Goal: Use online tool/utility

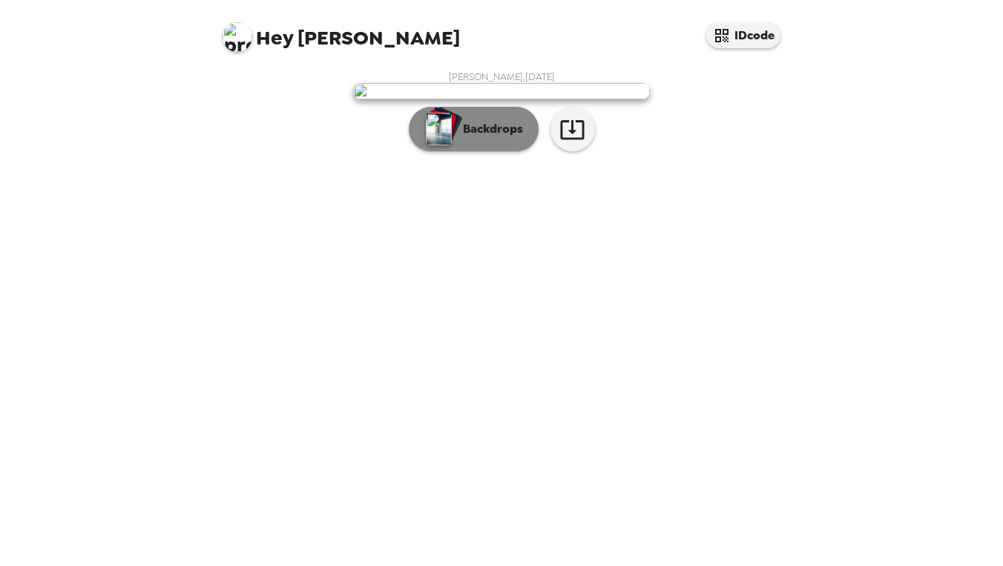
click at [512, 138] on p "Backdrops" at bounding box center [490, 129] width 68 height 18
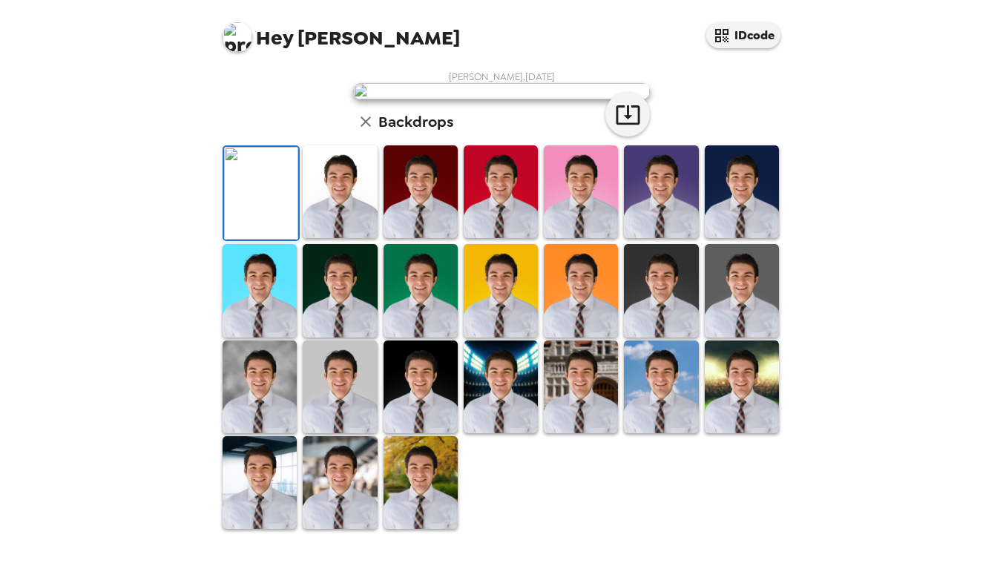
click at [582, 398] on img at bounding box center [581, 387] width 74 height 93
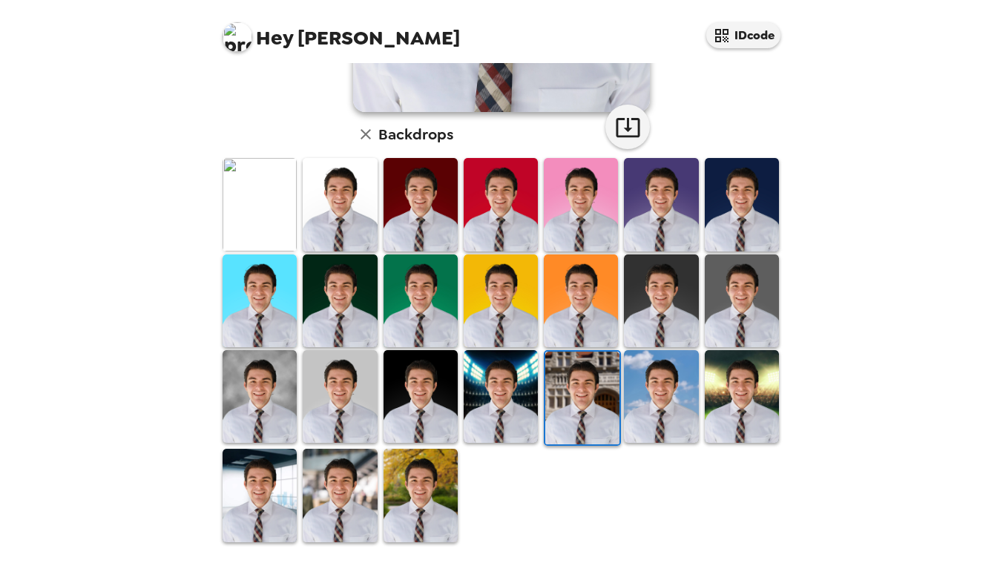
scroll to position [342, 0]
click at [633, 128] on icon "button" at bounding box center [628, 127] width 26 height 26
click at [679, 391] on img at bounding box center [661, 396] width 74 height 93
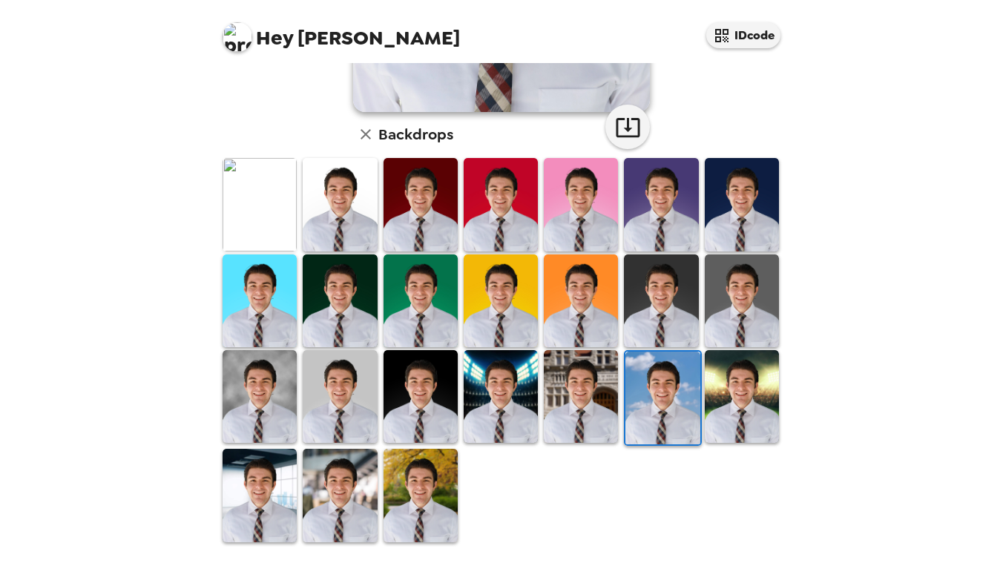
click at [422, 504] on img at bounding box center [421, 495] width 74 height 93
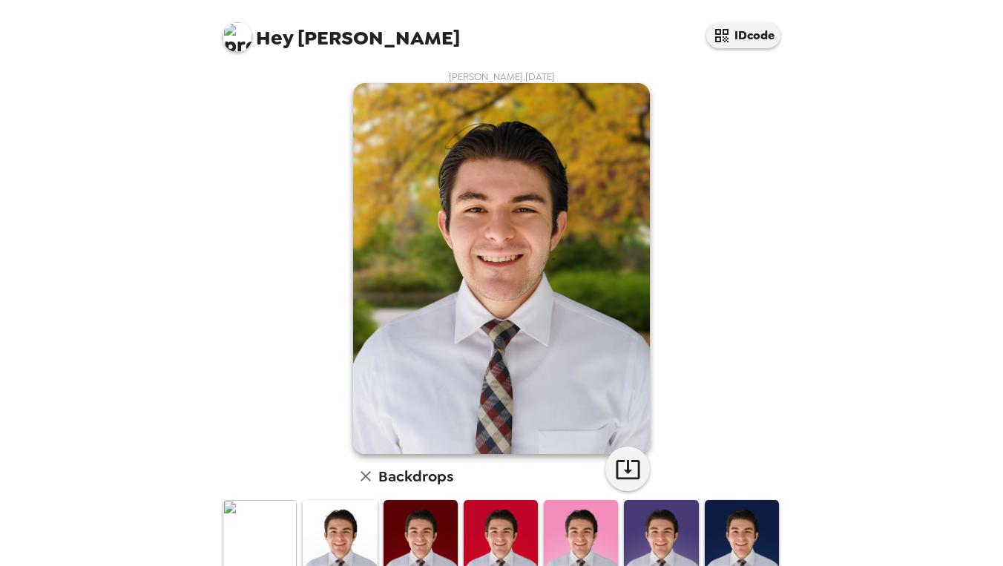
scroll to position [0, 0]
click at [624, 472] on icon "button" at bounding box center [628, 469] width 26 height 26
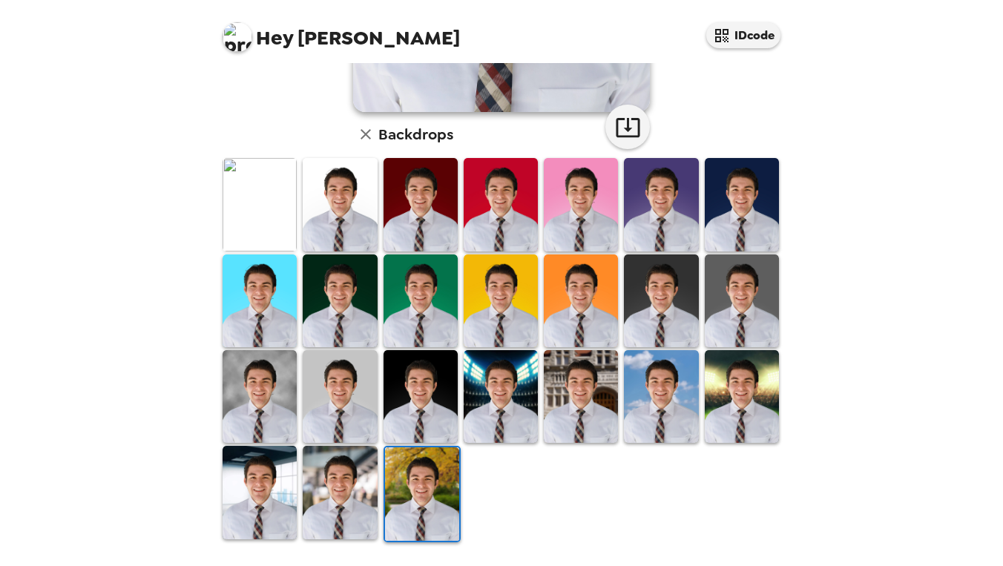
click at [321, 502] on img at bounding box center [340, 492] width 74 height 93
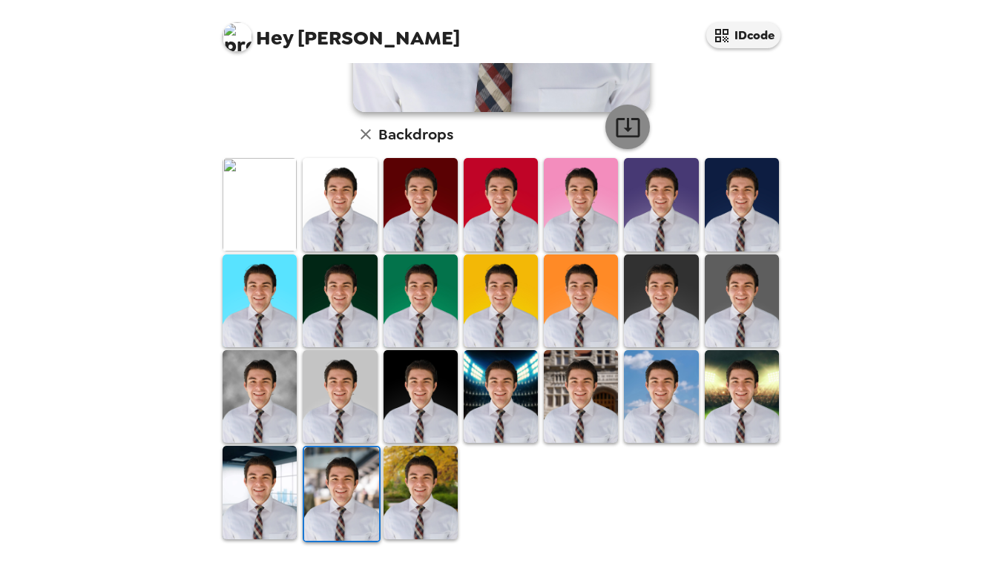
scroll to position [342, 0]
click at [623, 122] on icon "button" at bounding box center [628, 127] width 26 height 26
click at [278, 484] on img at bounding box center [260, 492] width 74 height 93
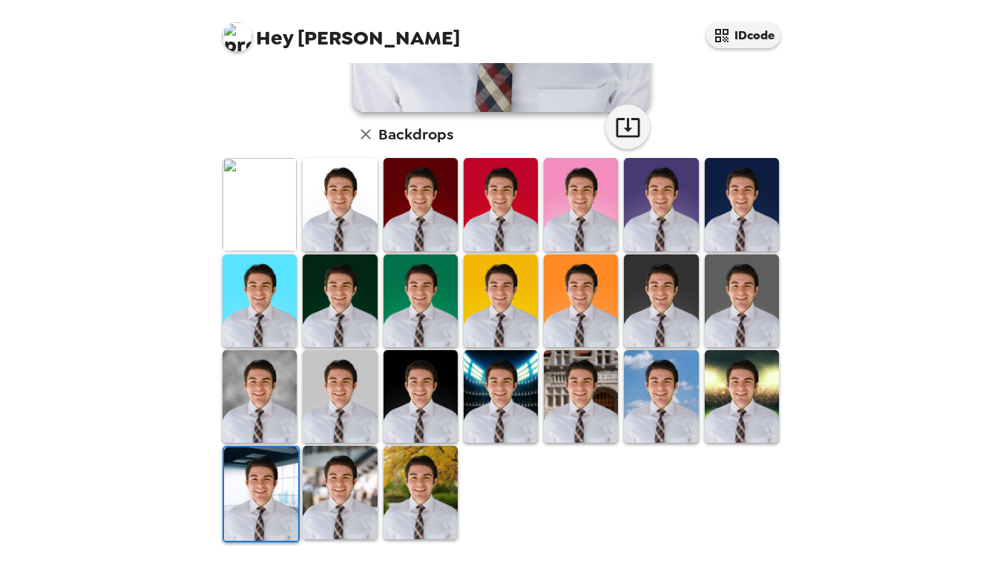
click at [601, 417] on img at bounding box center [581, 396] width 74 height 93
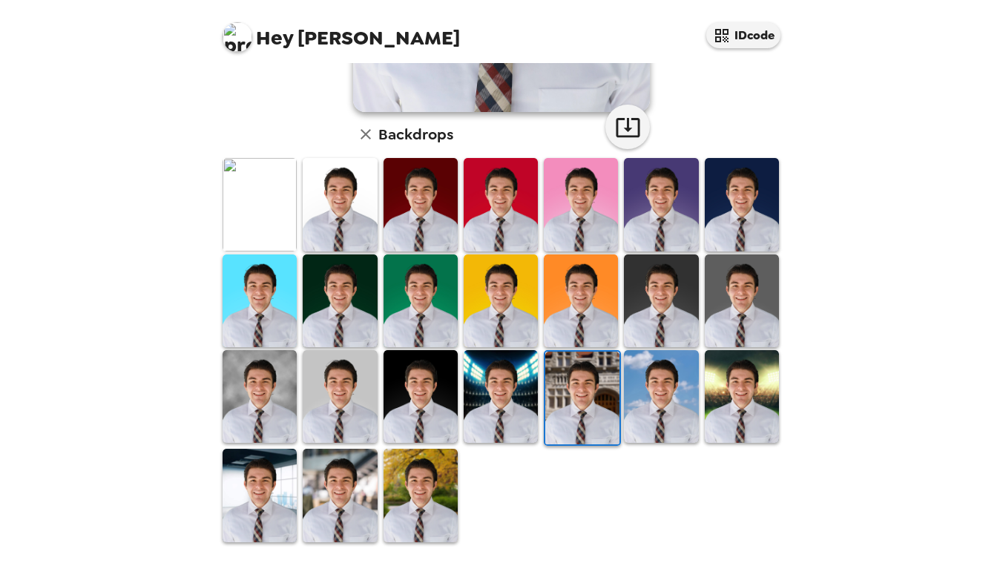
scroll to position [339, 0]
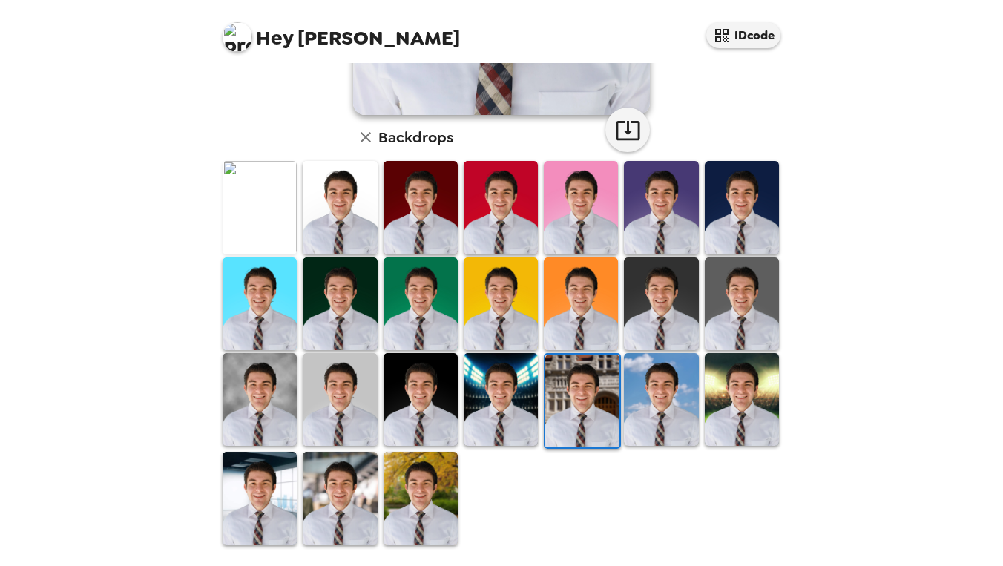
click at [757, 217] on img at bounding box center [742, 207] width 74 height 93
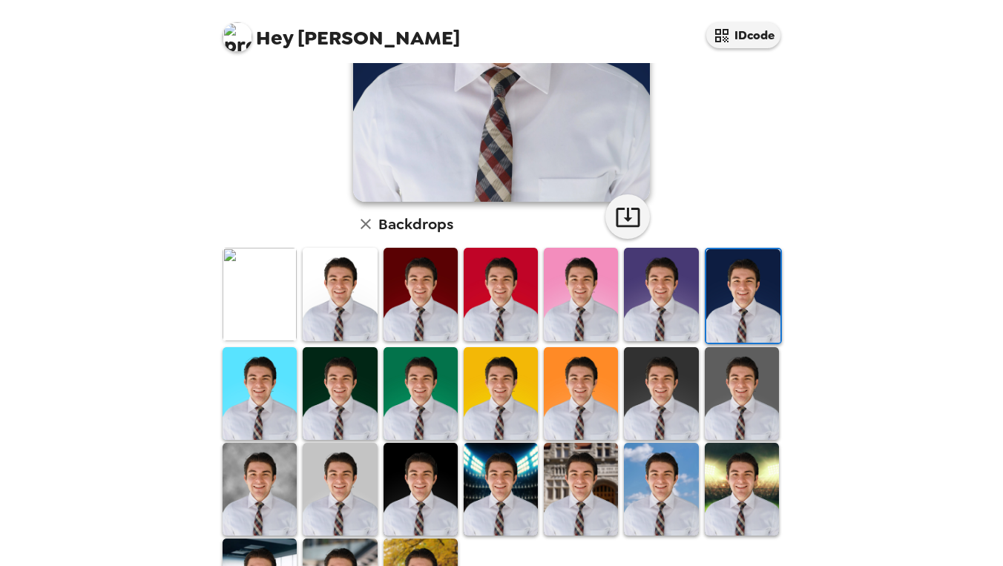
scroll to position [287, 0]
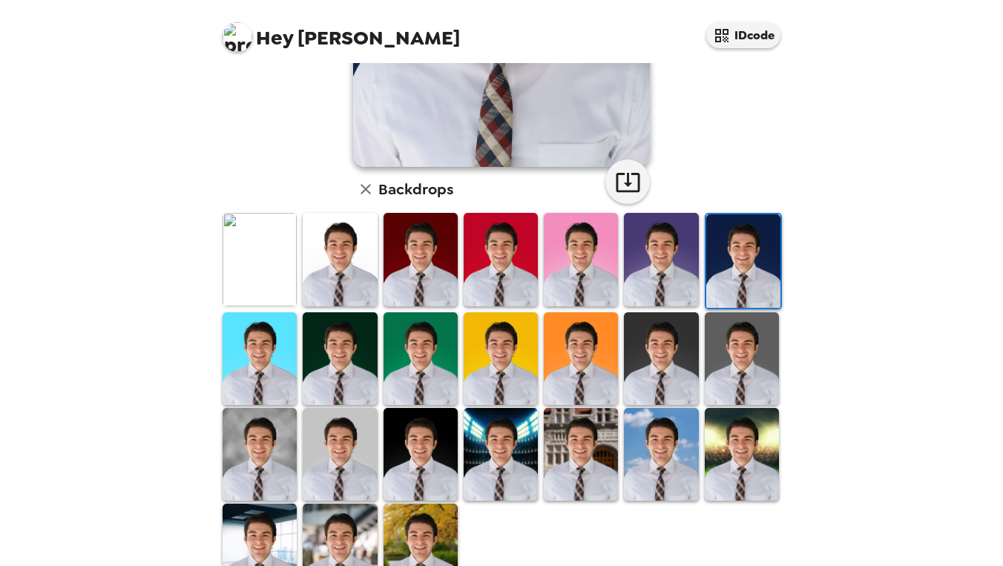
click at [282, 461] on img at bounding box center [260, 454] width 74 height 93
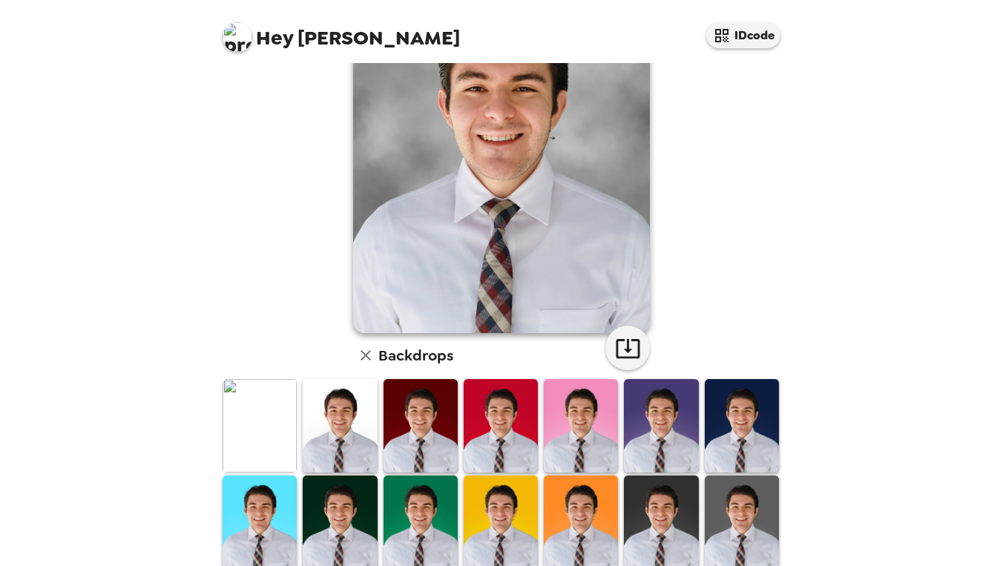
scroll to position [124, 0]
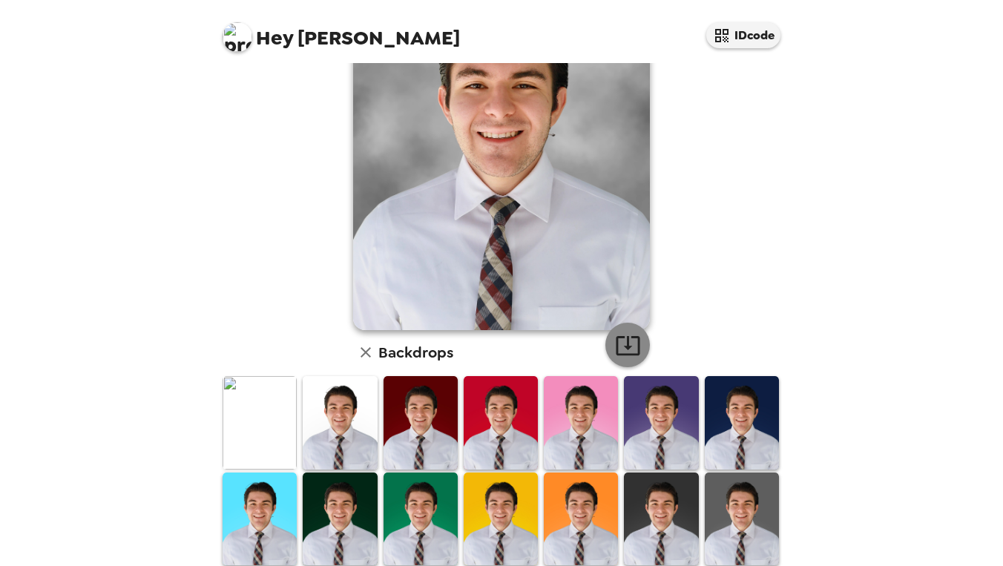
click at [631, 338] on icon "button" at bounding box center [628, 345] width 26 height 26
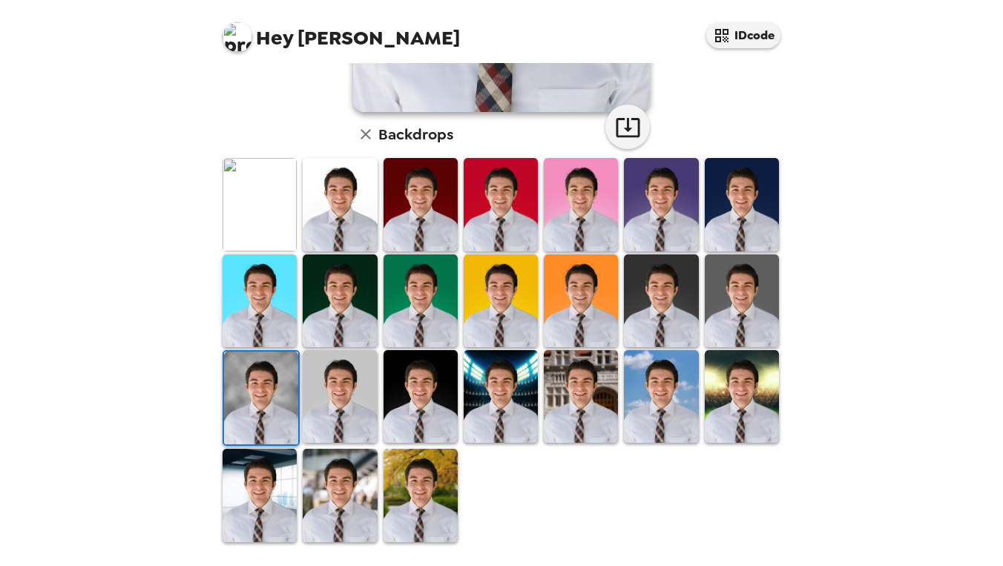
scroll to position [0, 0]
click at [342, 407] on img at bounding box center [340, 396] width 74 height 93
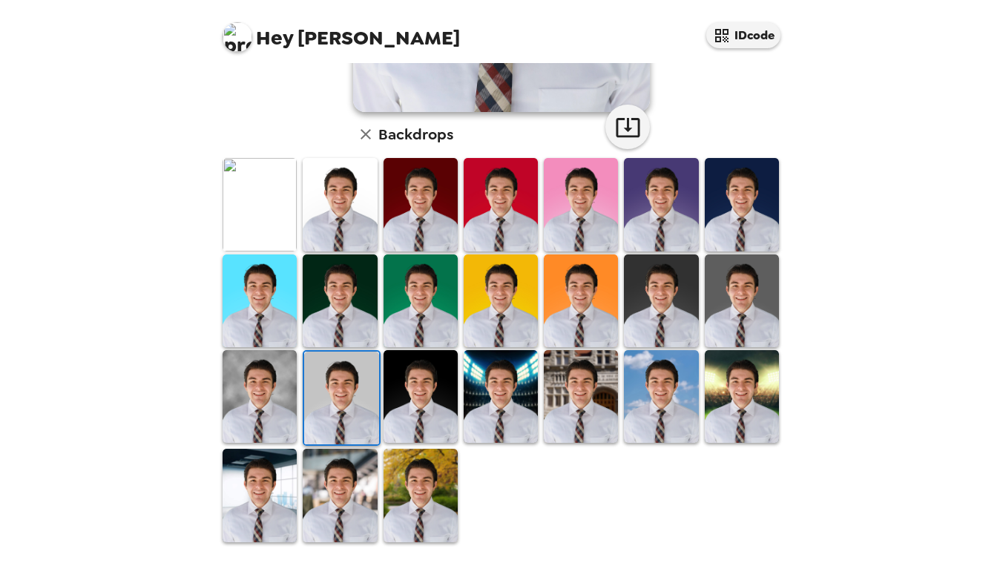
click at [410, 389] on img at bounding box center [421, 396] width 74 height 93
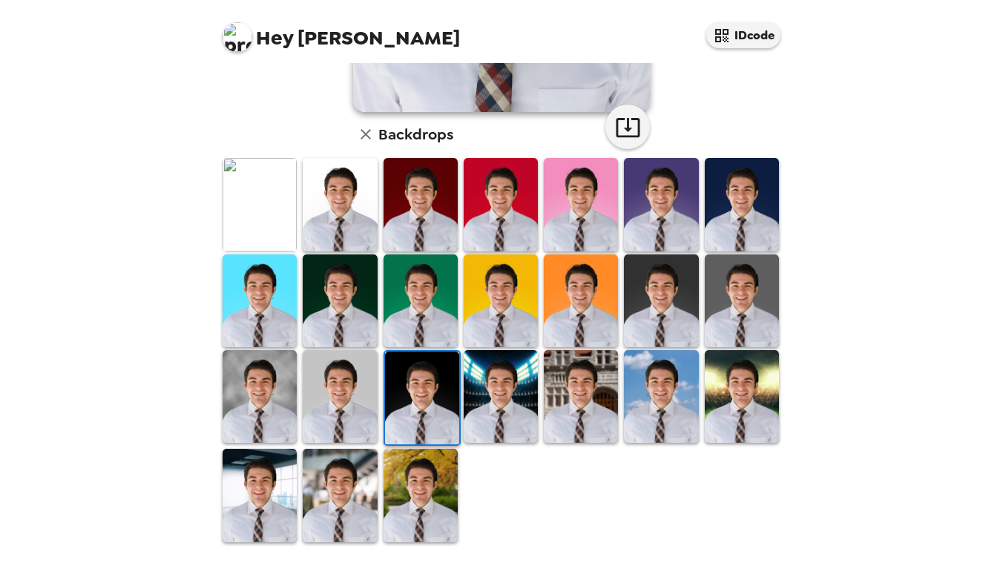
scroll to position [342, 0]
